Goal: Use online tool/utility: Utilize a website feature to perform a specific function

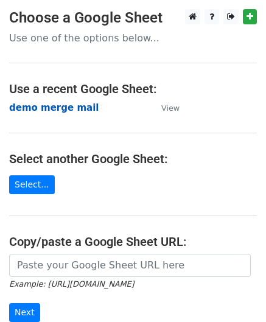
click at [22, 111] on strong "demo merge mail" at bounding box center [53, 107] width 89 height 11
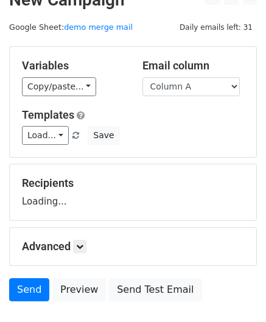
scroll to position [21, 0]
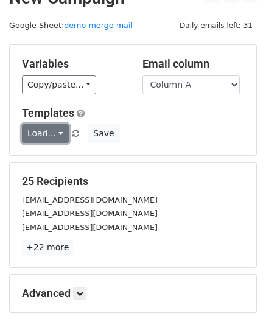
click at [57, 131] on link "Load..." at bounding box center [45, 133] width 47 height 19
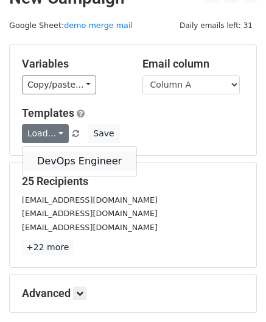
click at [57, 156] on link "DevOps Engineer" at bounding box center [80, 160] width 114 height 19
